Goal: Task Accomplishment & Management: Manage account settings

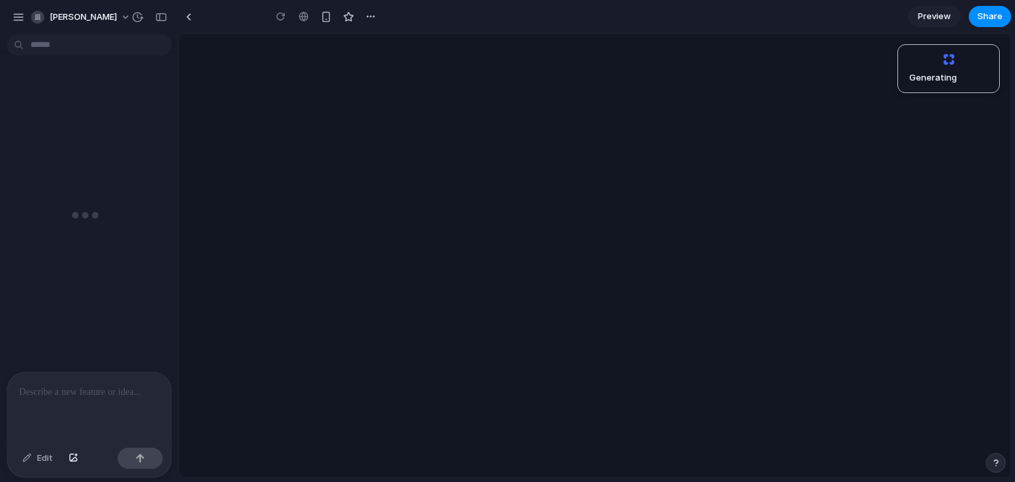
type input "**********"
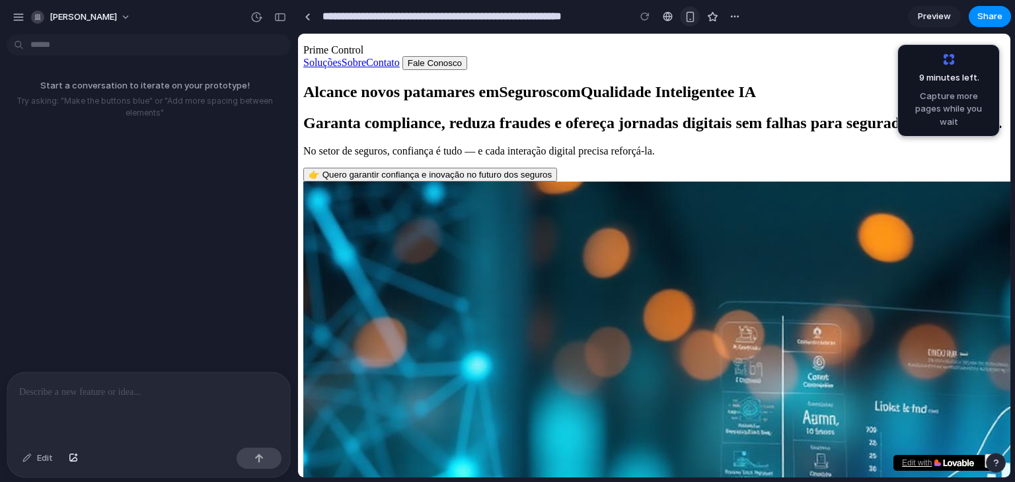
click at [687, 20] on div "button" at bounding box center [690, 16] width 11 height 11
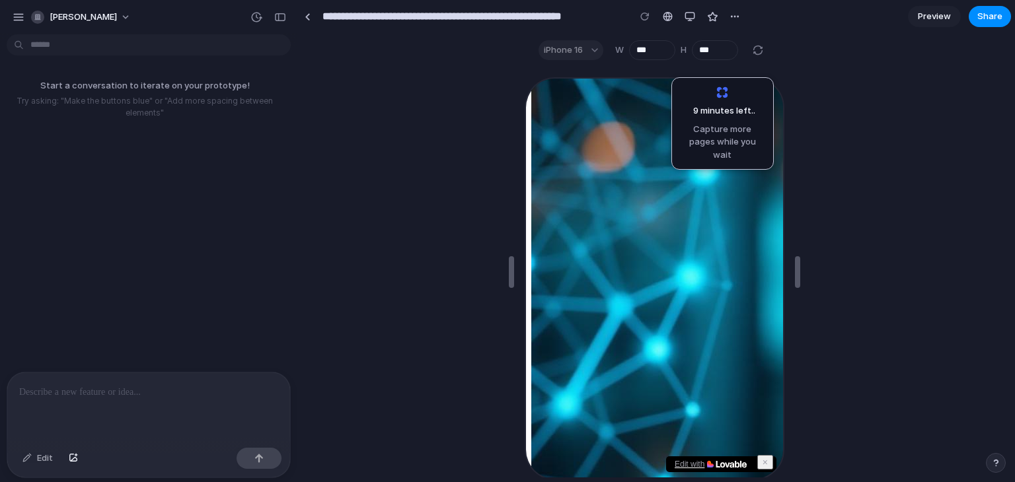
scroll to position [595, 0]
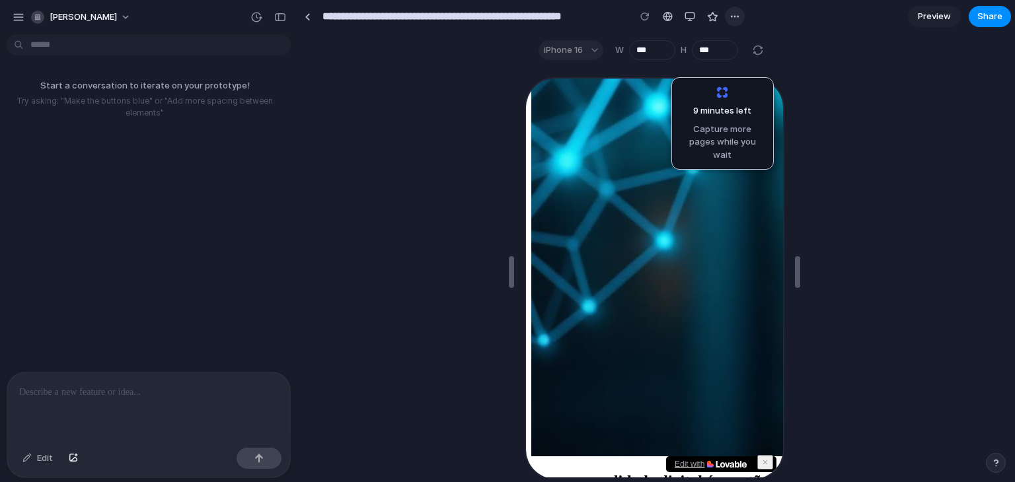
click at [736, 15] on div "button" at bounding box center [735, 16] width 11 height 11
click at [736, 15] on div "Duplicate Delete" at bounding box center [507, 241] width 1015 height 482
click at [21, 18] on div "button" at bounding box center [19, 17] width 12 height 12
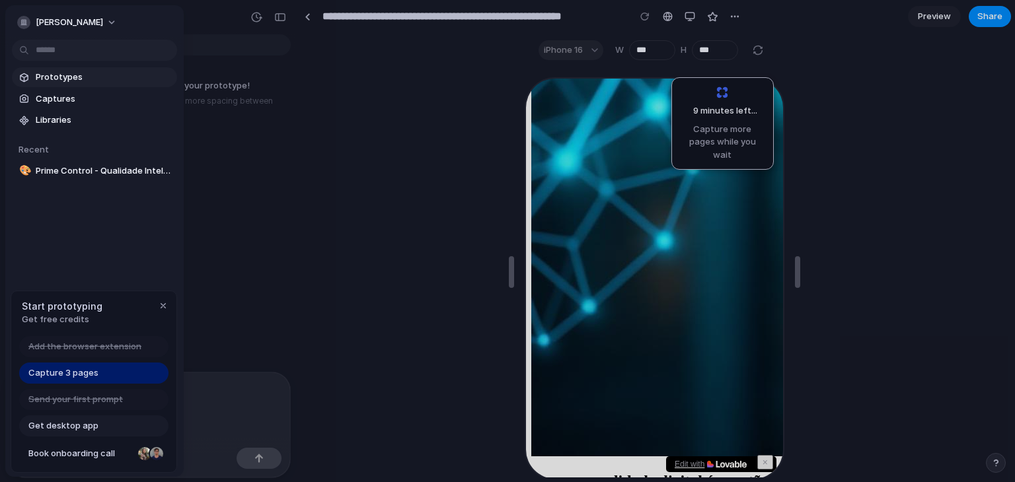
click at [49, 68] on link "Prototypes" at bounding box center [94, 77] width 165 height 20
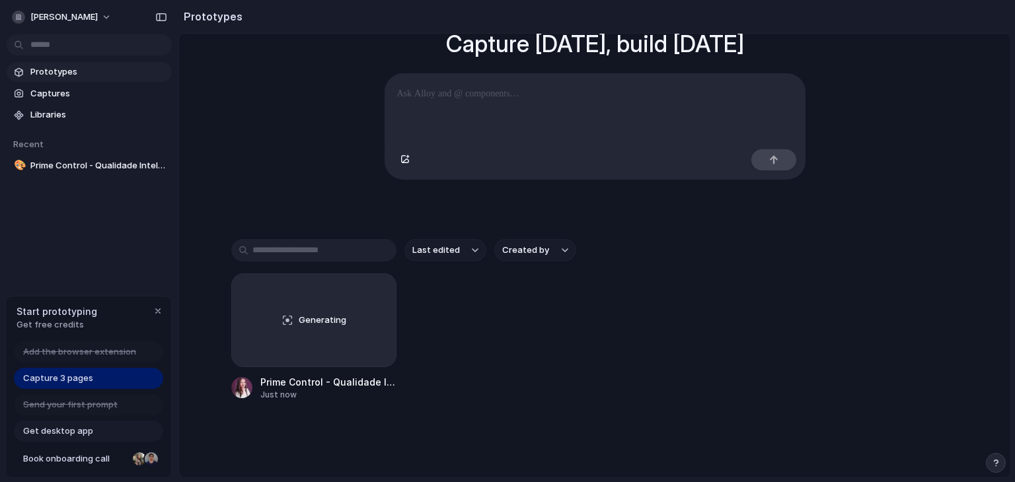
scroll to position [127, 0]
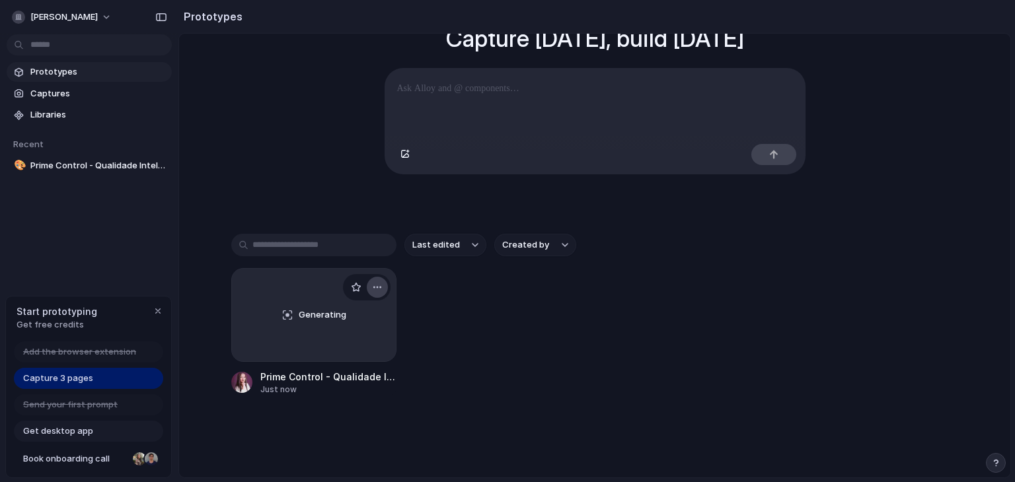
click at [372, 290] on div "button" at bounding box center [377, 287] width 11 height 11
click at [280, 283] on div "Open in new tab Copy link Delete" at bounding box center [507, 241] width 1015 height 482
